Goal: Navigation & Orientation: Find specific page/section

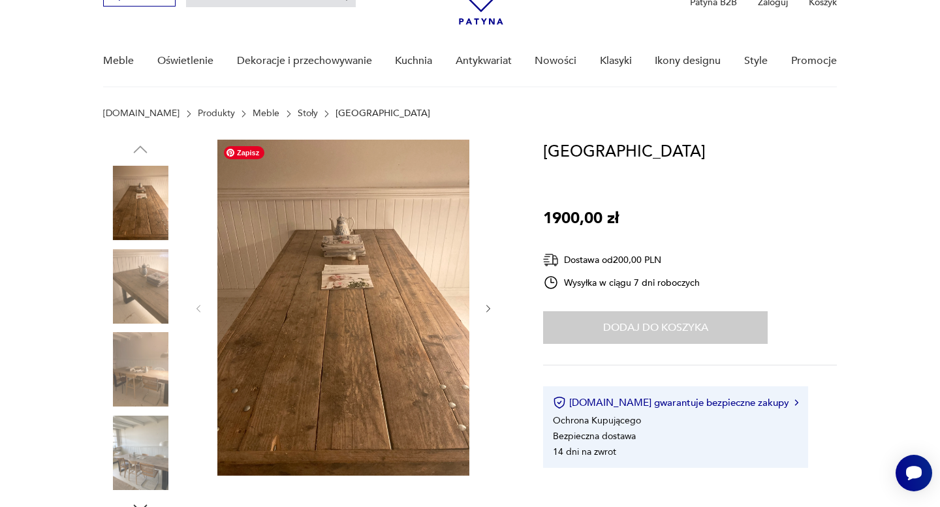
scroll to position [76, 0]
click at [492, 305] on icon "button" at bounding box center [488, 308] width 11 height 11
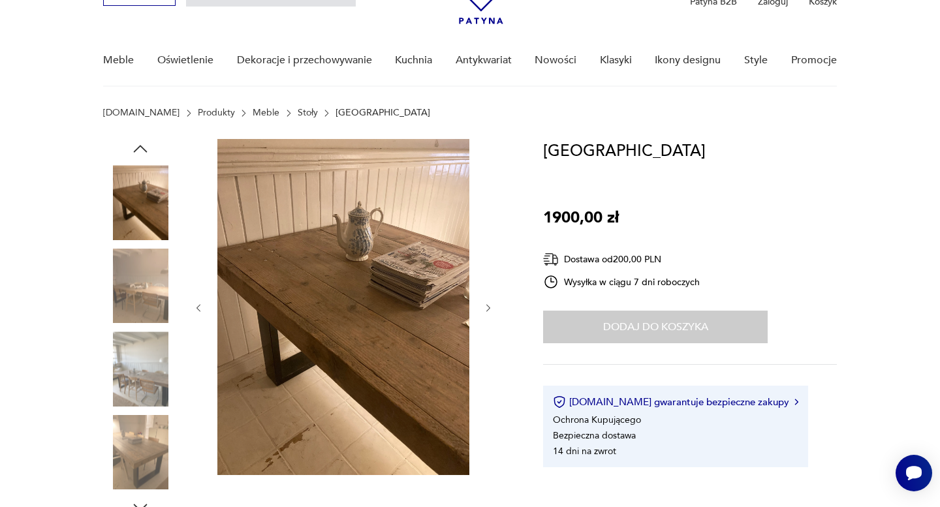
click at [492, 305] on icon "button" at bounding box center [488, 308] width 11 height 11
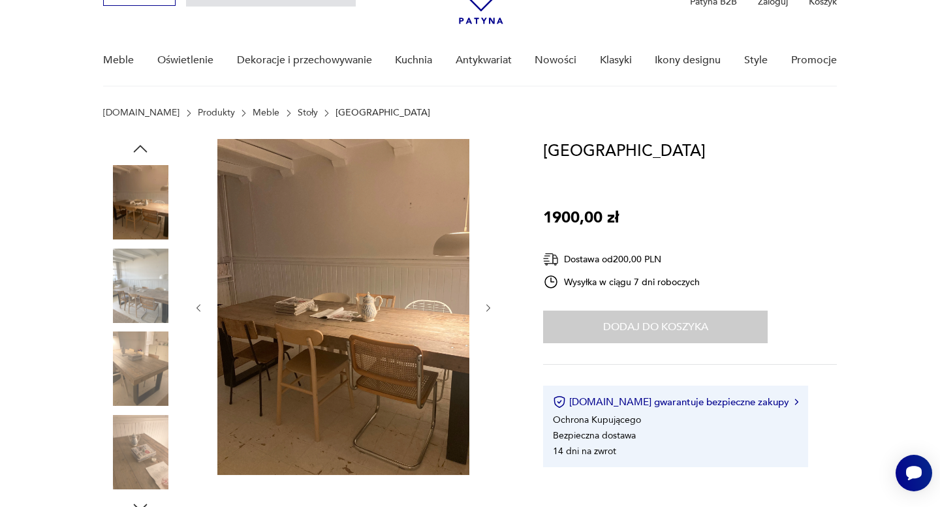
click at [492, 305] on icon "button" at bounding box center [488, 308] width 11 height 11
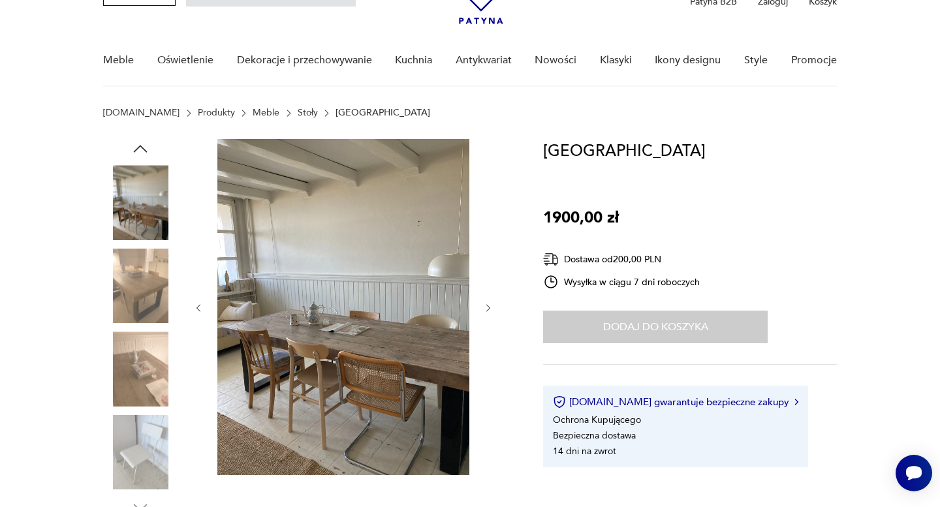
click at [492, 305] on icon "button" at bounding box center [488, 308] width 11 height 11
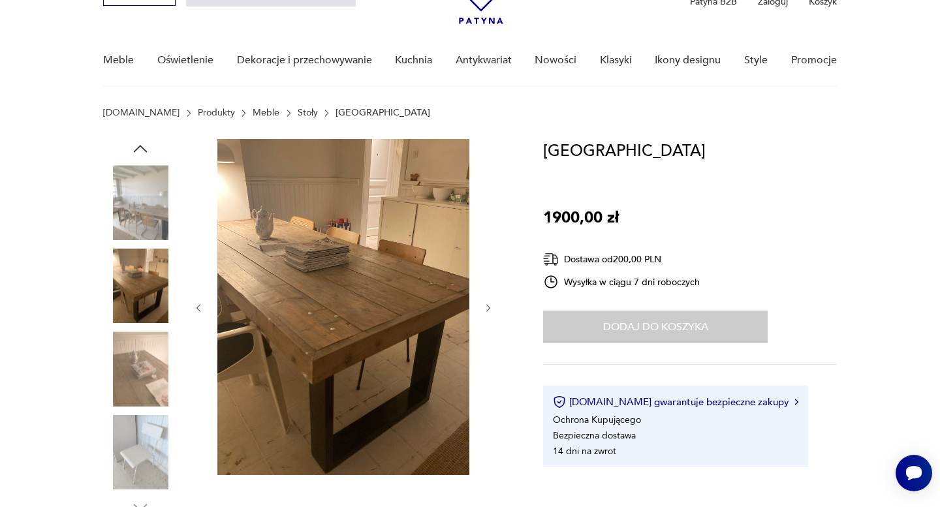
click at [492, 304] on icon "button" at bounding box center [488, 308] width 11 height 11
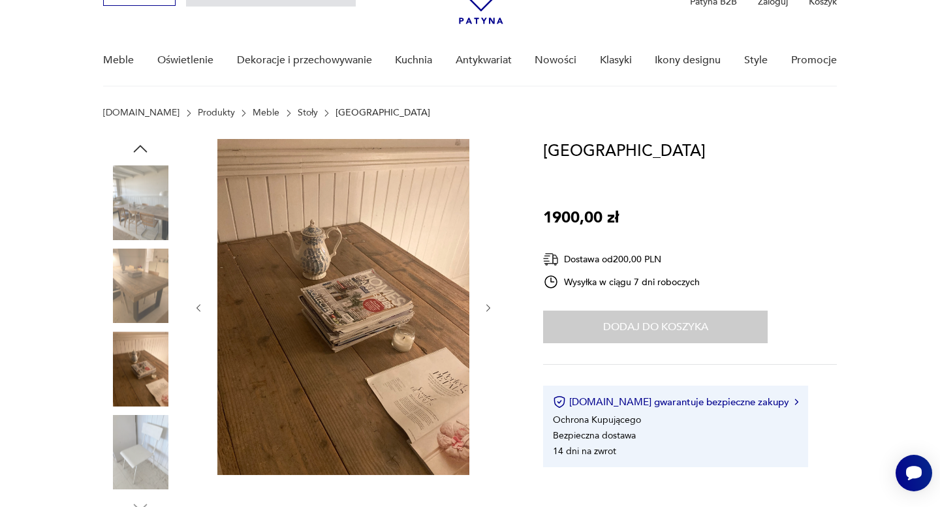
click at [492, 304] on icon "button" at bounding box center [488, 308] width 11 height 11
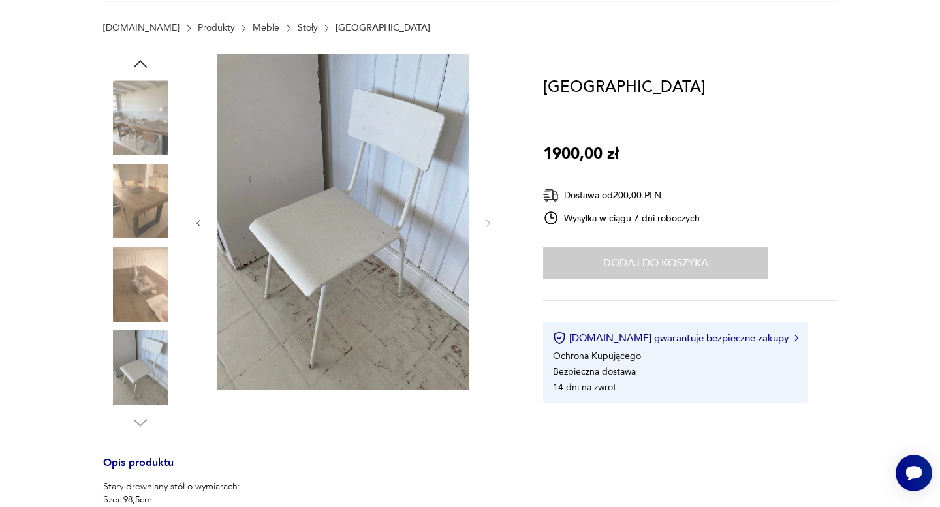
scroll to position [0, 0]
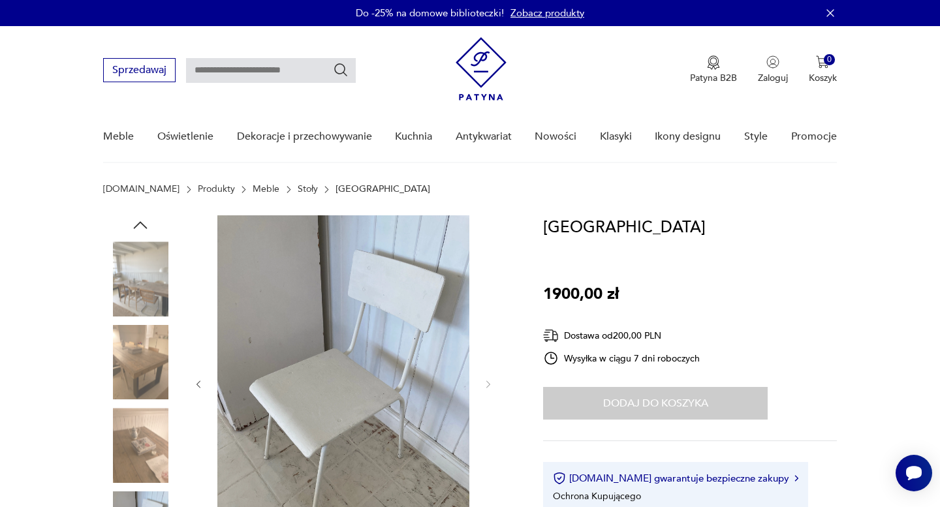
click at [298, 190] on link "Stoły" at bounding box center [308, 189] width 20 height 10
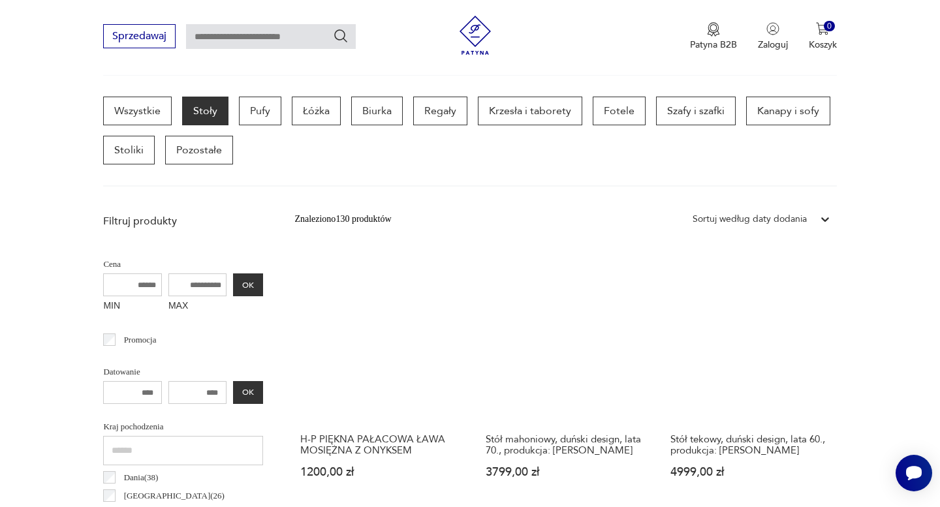
scroll to position [338, 0]
